Goal: Information Seeking & Learning: Learn about a topic

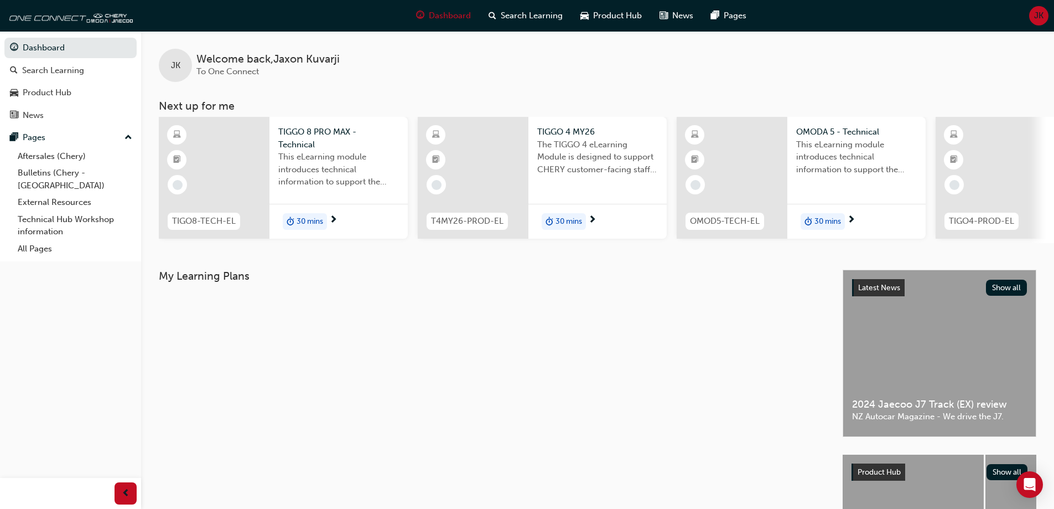
click at [768, 167] on div at bounding box center [732, 178] width 111 height 122
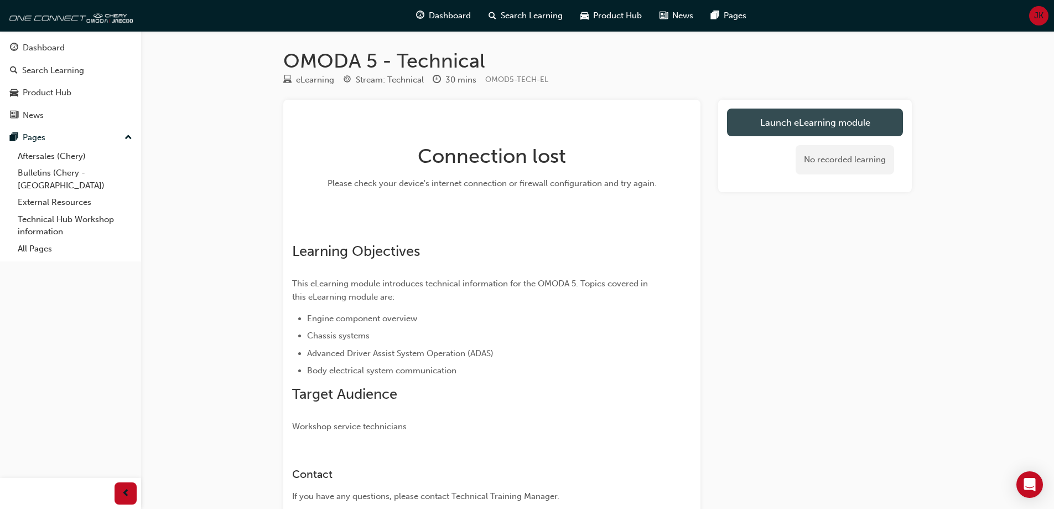
click at [747, 116] on button "Launch eLearning module" at bounding box center [815, 122] width 176 height 28
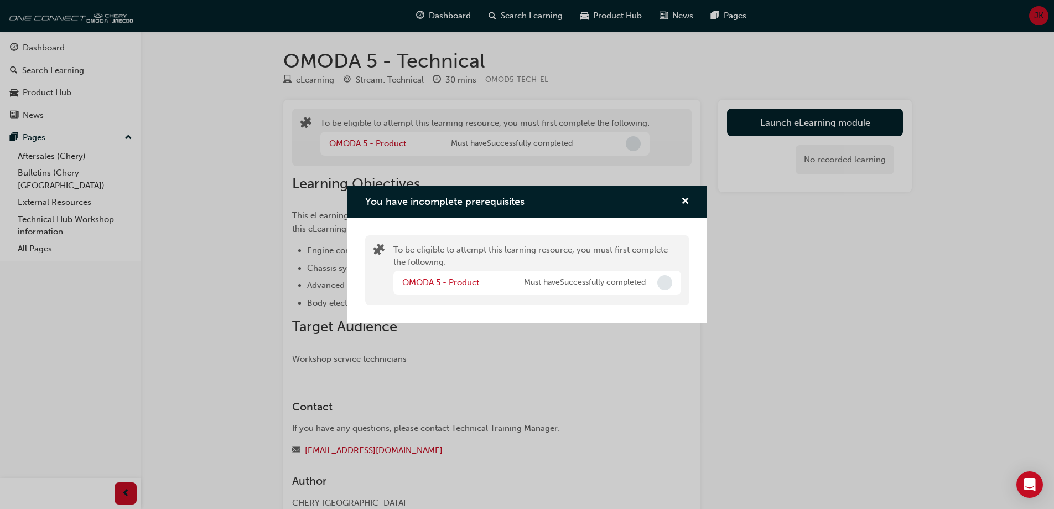
click at [428, 280] on link "OMODA 5 - Product" at bounding box center [440, 282] width 77 height 10
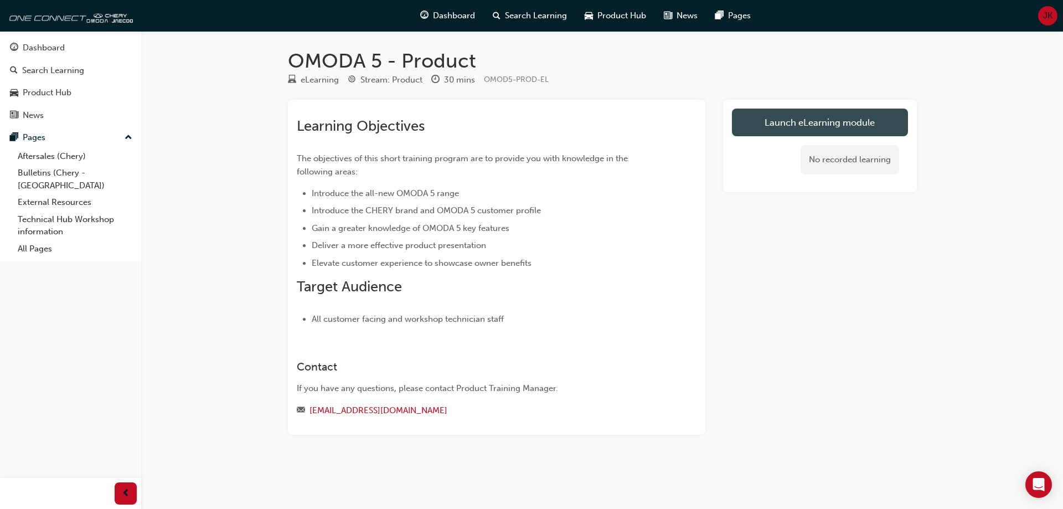
click at [782, 127] on link "Launch eLearning module" at bounding box center [820, 122] width 176 height 28
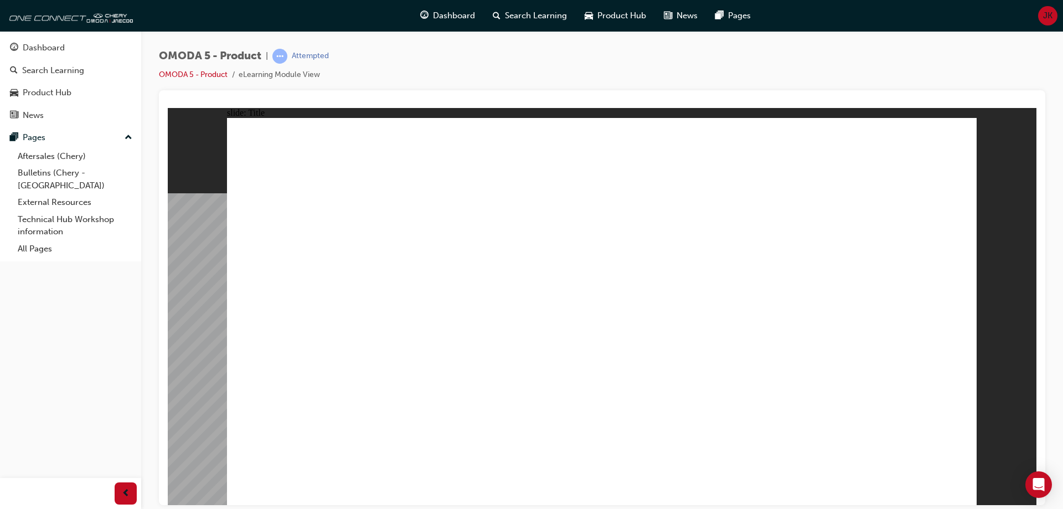
drag, startPoint x: 345, startPoint y: 364, endPoint x: 357, endPoint y: 382, distance: 21.5
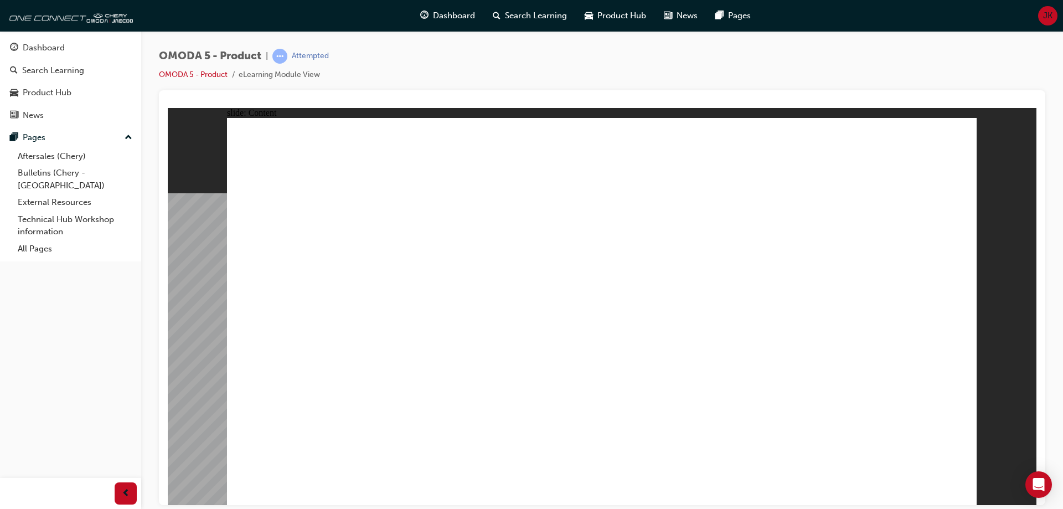
click at [168, 107] on image at bounding box center [168, 107] width 0 height 0
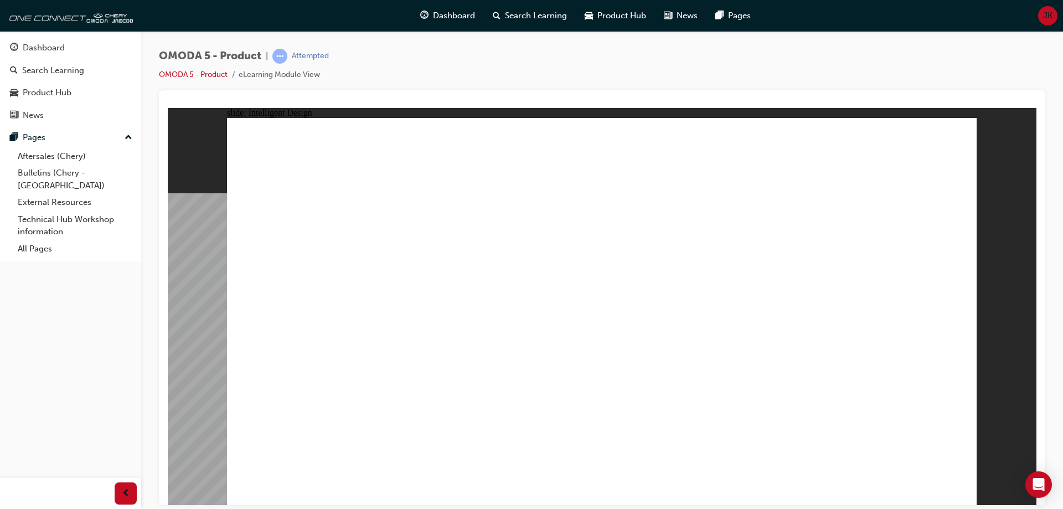
drag, startPoint x: 761, startPoint y: 350, endPoint x: 626, endPoint y: 359, distance: 135.3
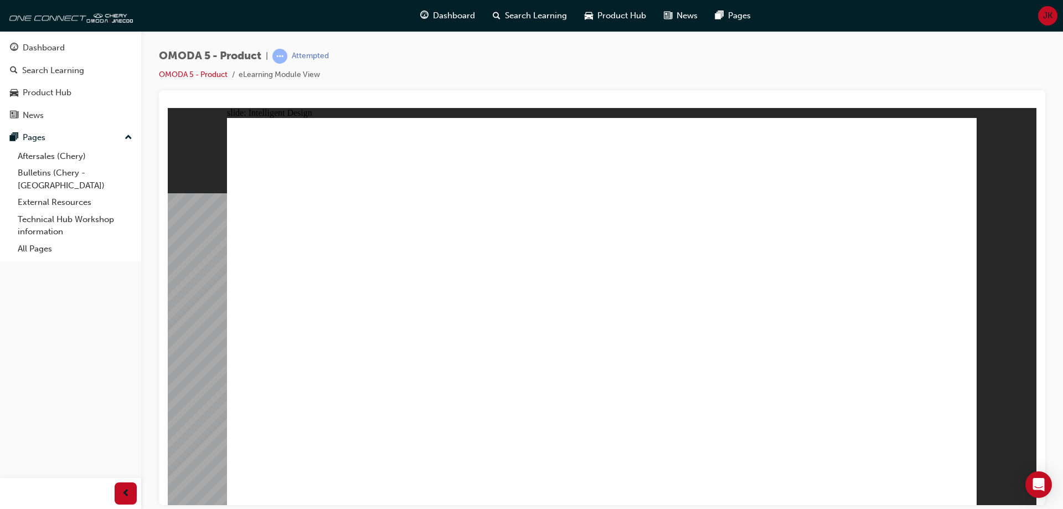
drag, startPoint x: 871, startPoint y: 406, endPoint x: 857, endPoint y: 400, distance: 15.3
drag, startPoint x: 838, startPoint y: 362, endPoint x: 572, endPoint y: 319, distance: 269.7
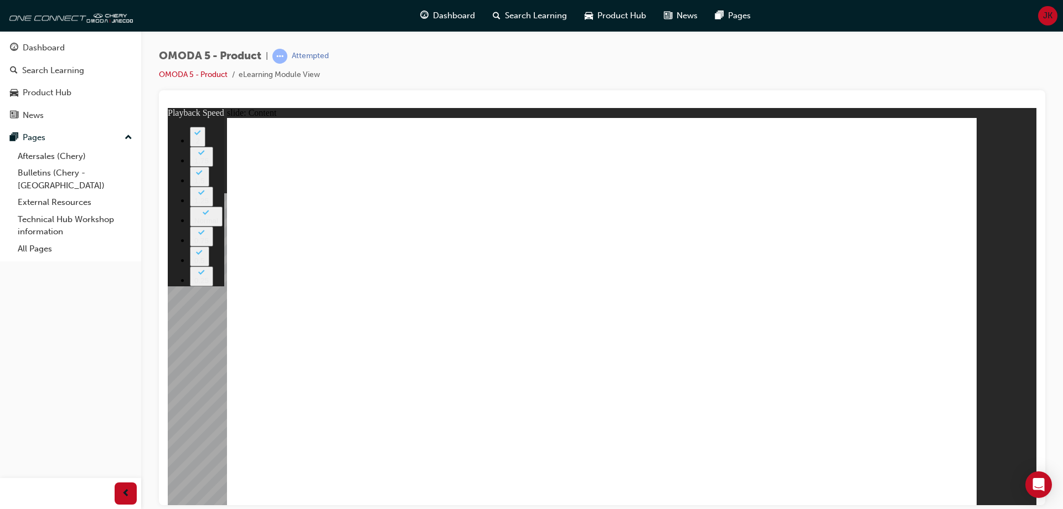
type input "0"
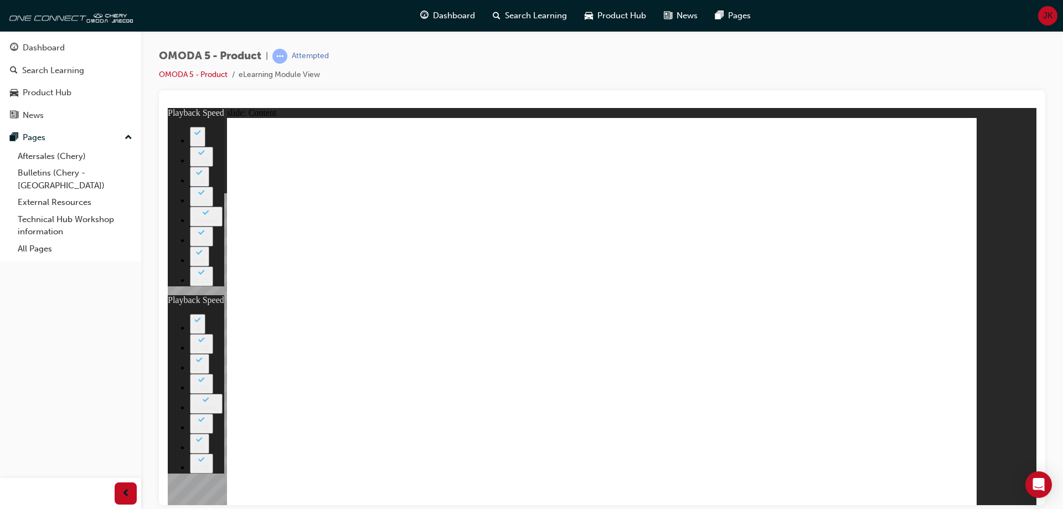
type input "0"
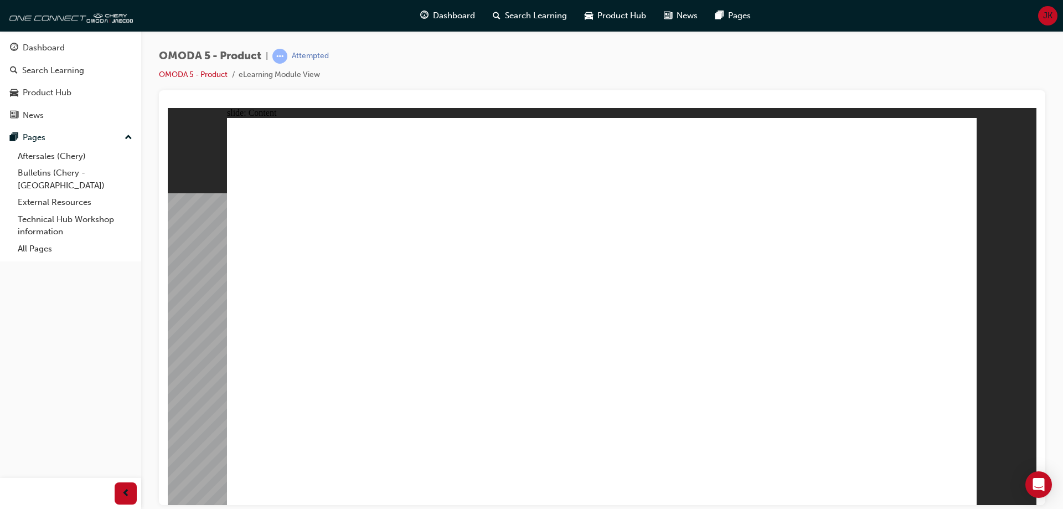
radio input "true"
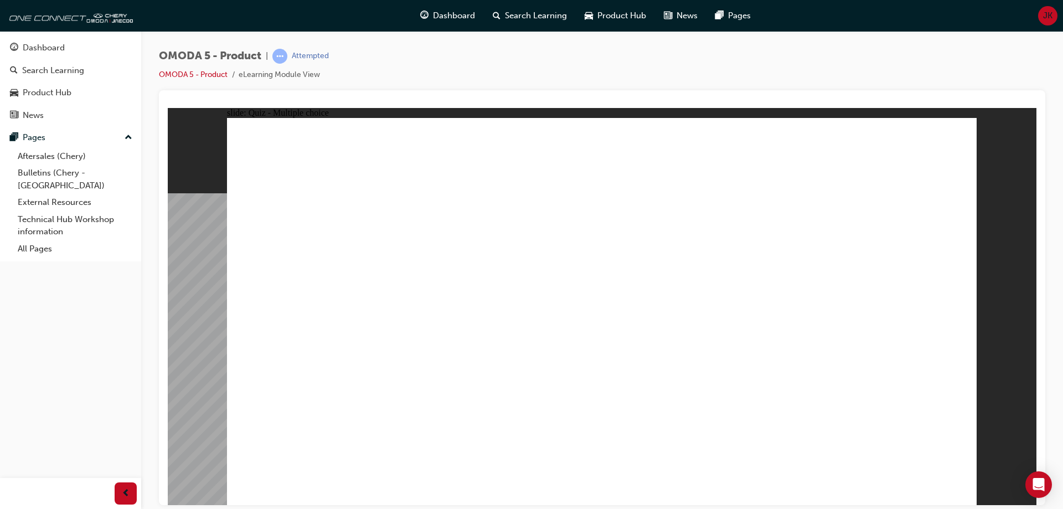
click at [208, 74] on link "OMODA 5 - Product" at bounding box center [193, 74] width 69 height 9
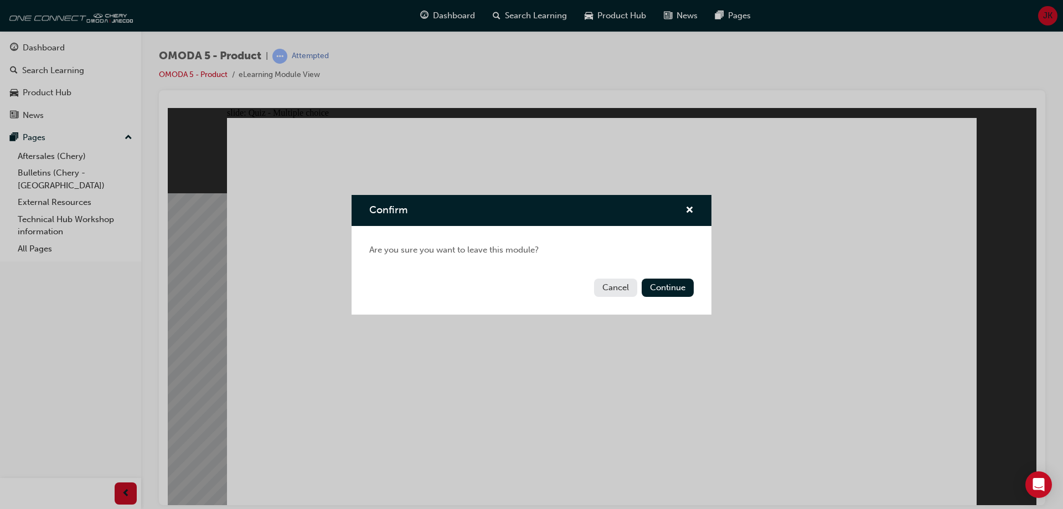
click at [617, 289] on button "Cancel" at bounding box center [615, 287] width 43 height 18
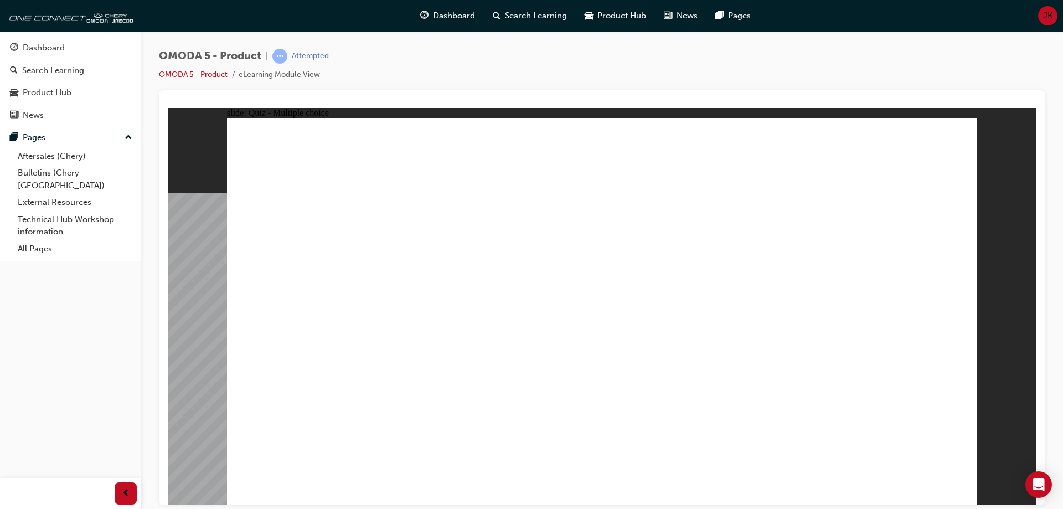
radio input "true"
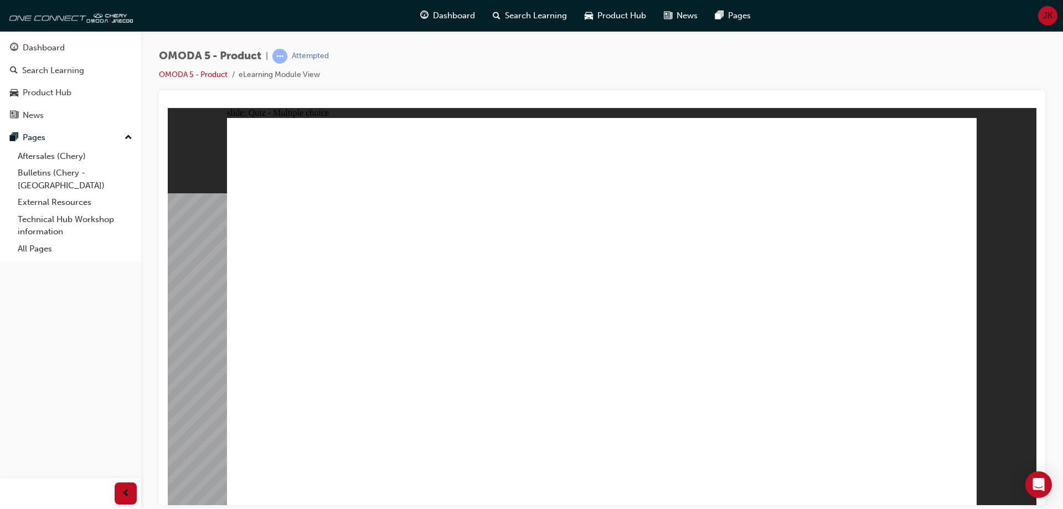
radio input "true"
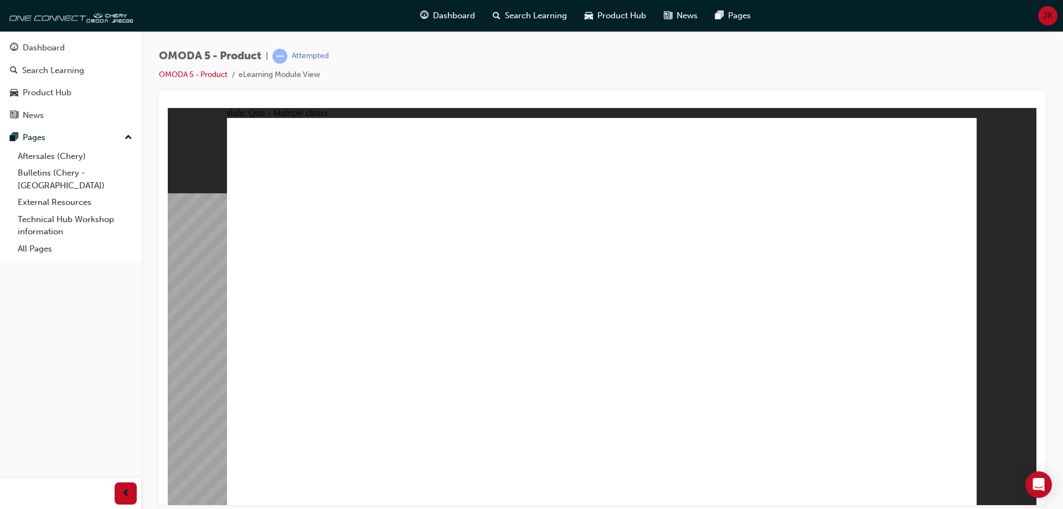
drag, startPoint x: 597, startPoint y: 143, endPoint x: 305, endPoint y: 393, distance: 384.3
drag, startPoint x: 610, startPoint y: 271, endPoint x: 489, endPoint y: 398, distance: 176.5
drag, startPoint x: 873, startPoint y: 226, endPoint x: 629, endPoint y: 391, distance: 294.7
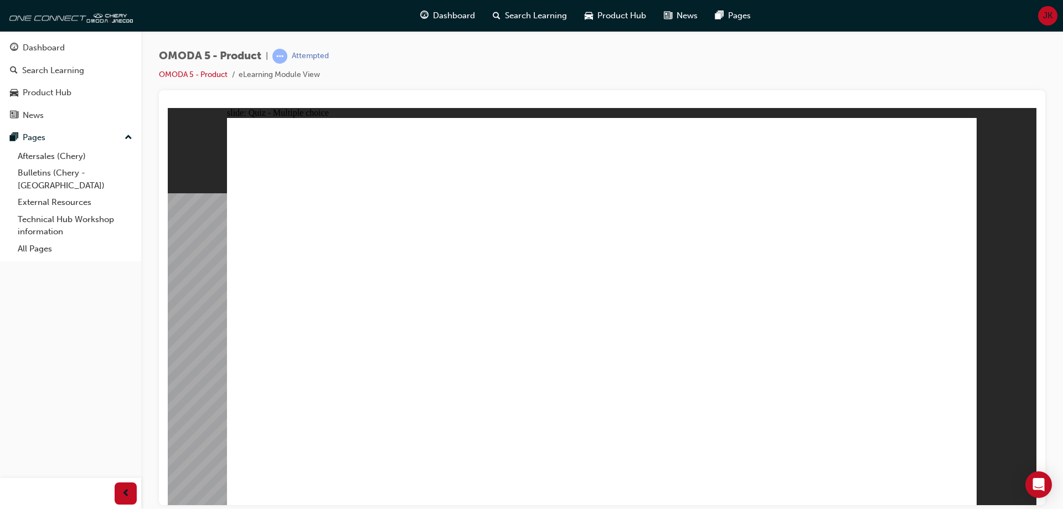
drag, startPoint x: 853, startPoint y: 287, endPoint x: 881, endPoint y: 242, distance: 52.5
drag, startPoint x: 717, startPoint y: 146, endPoint x: 759, endPoint y: 391, distance: 249.2
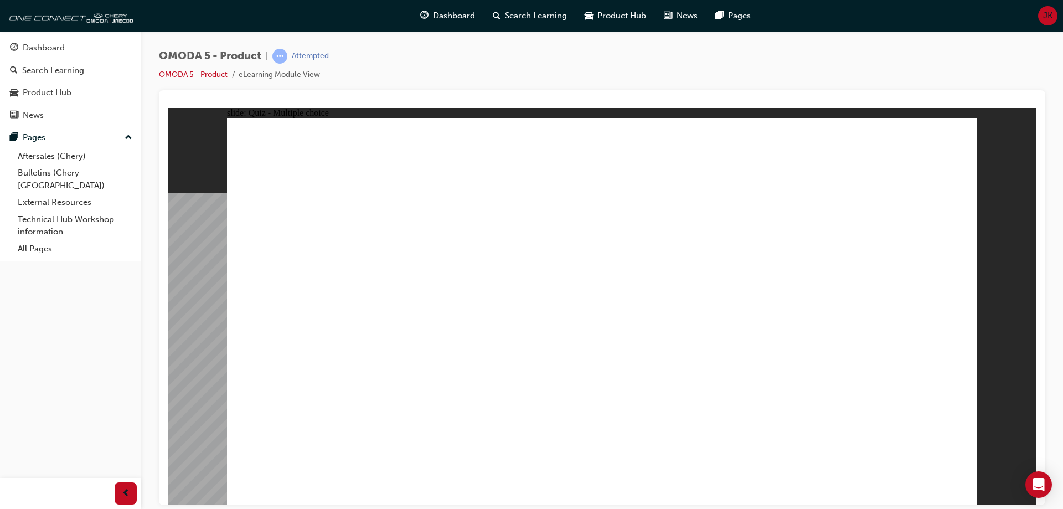
radio input "true"
drag, startPoint x: 824, startPoint y: 251, endPoint x: 298, endPoint y: 356, distance: 536.7
drag, startPoint x: 638, startPoint y: 198, endPoint x: 584, endPoint y: 355, distance: 166.3
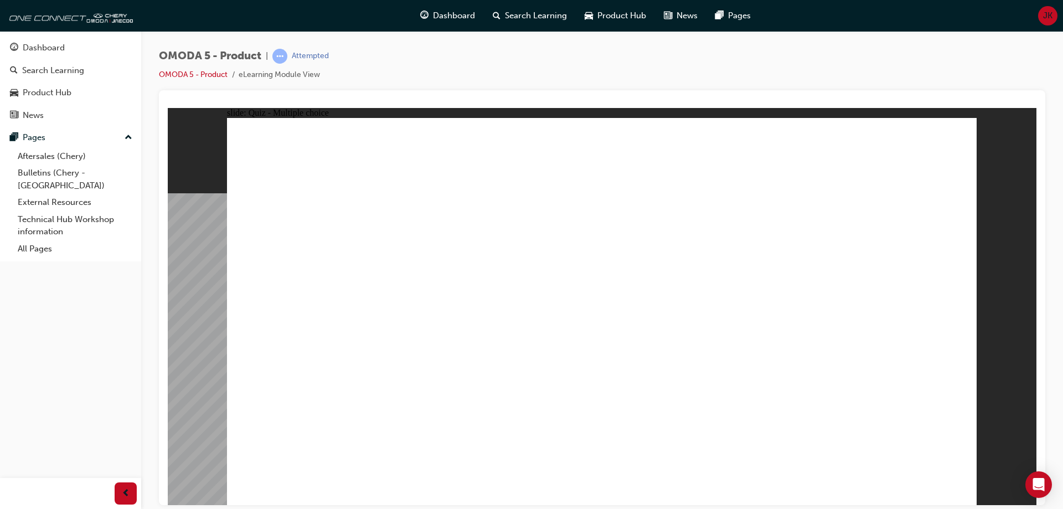
drag, startPoint x: 831, startPoint y: 209, endPoint x: 772, endPoint y: 353, distance: 155.9
drag, startPoint x: 653, startPoint y: 272, endPoint x: 447, endPoint y: 343, distance: 218.0
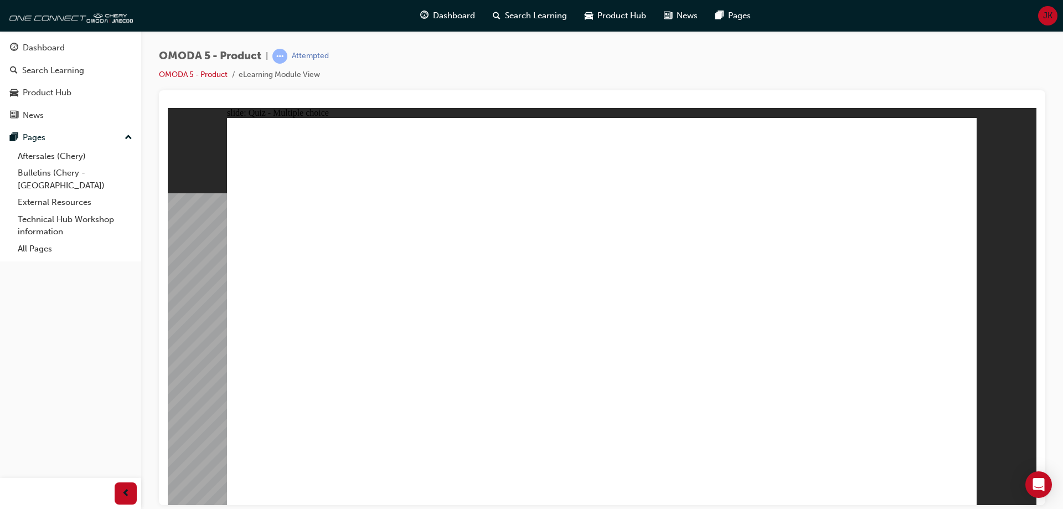
radio input "true"
drag, startPoint x: 822, startPoint y: 150, endPoint x: 437, endPoint y: 317, distance: 419.9
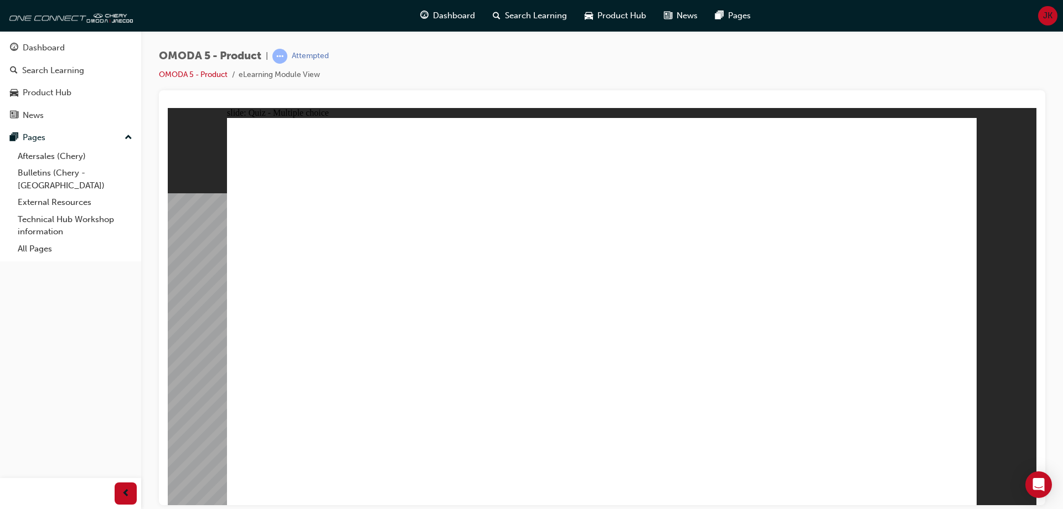
radio input "true"
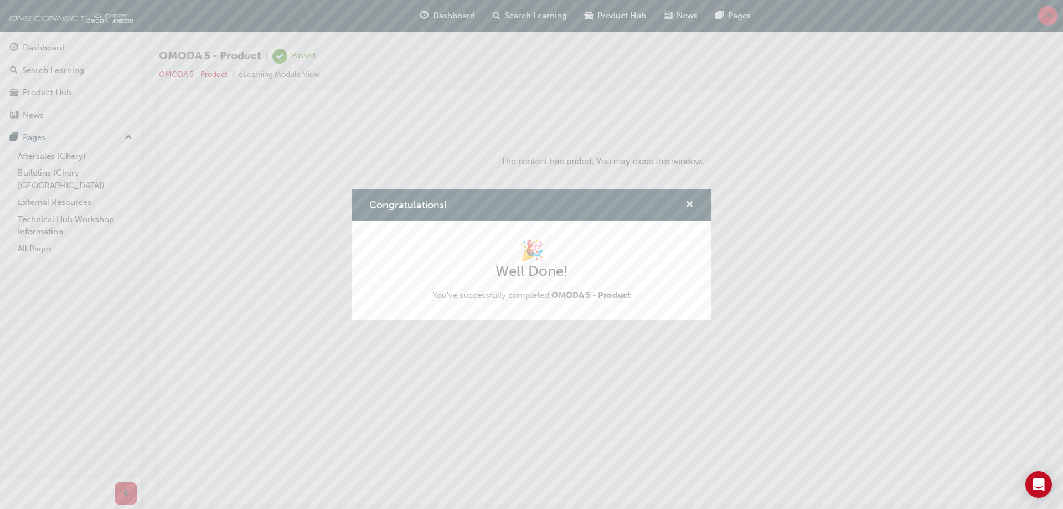
click at [687, 205] on span "cross-icon" at bounding box center [689, 205] width 8 height 10
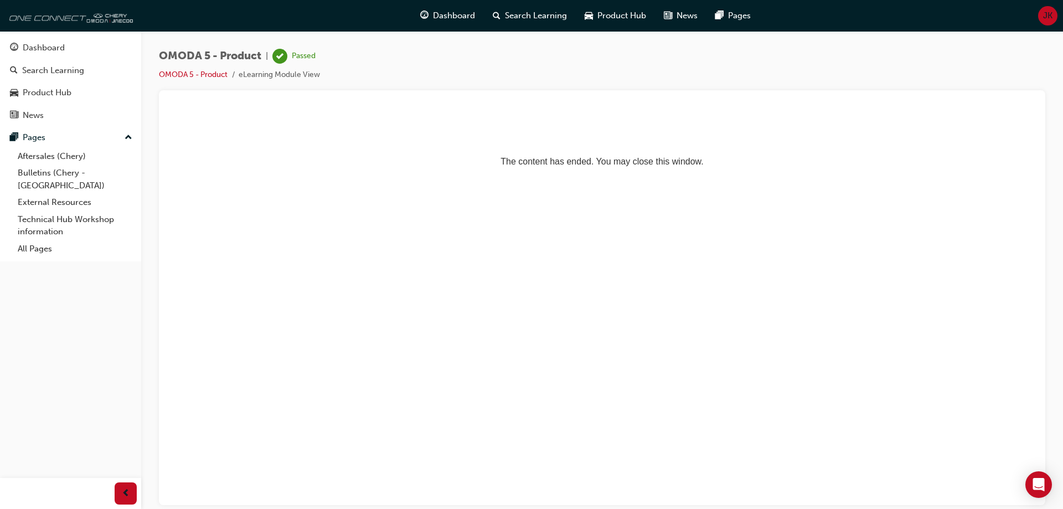
click at [55, 22] on img at bounding box center [69, 15] width 127 height 22
